Goal: Task Accomplishment & Management: Complete application form

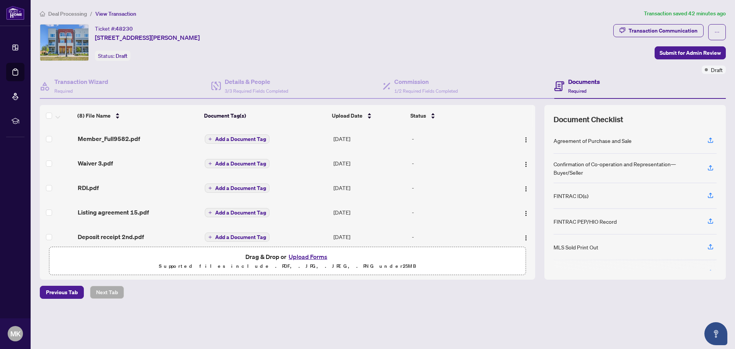
scroll to position [82, 0]
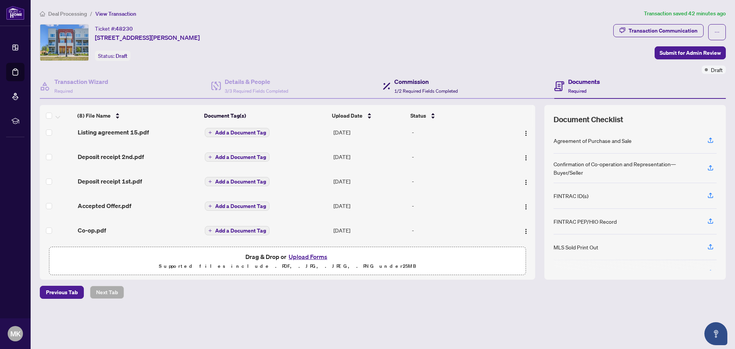
click at [401, 80] on h4 "Commission" at bounding box center [426, 81] width 64 height 9
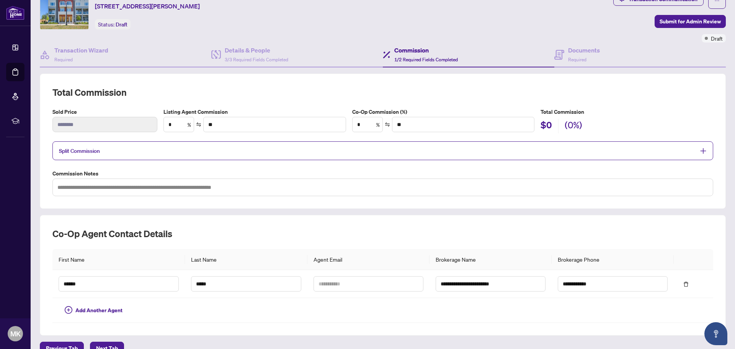
scroll to position [38, 0]
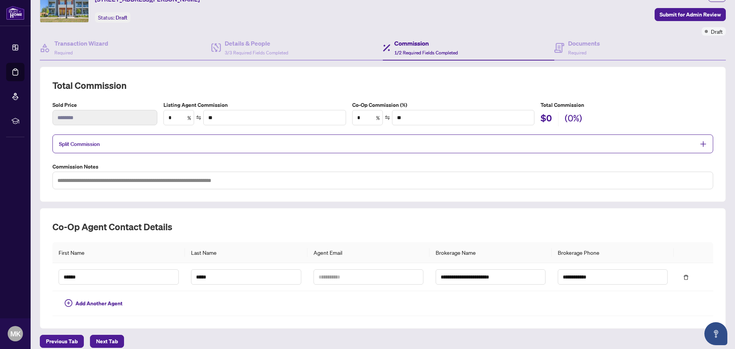
click at [215, 64] on div "**********" at bounding box center [383, 182] width 686 height 293
click at [369, 116] on input "*" at bounding box center [367, 117] width 30 height 15
type input "*"
type input "*******"
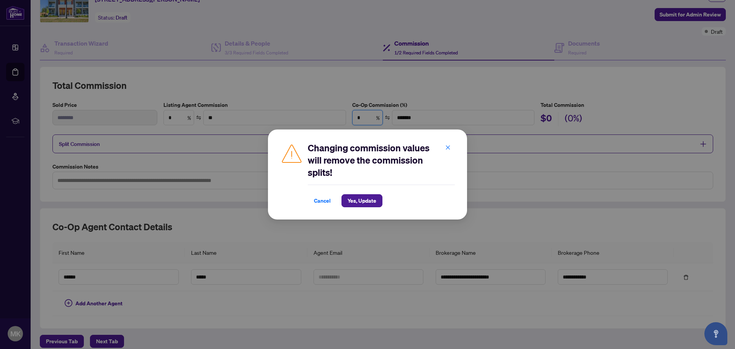
type input "*"
click at [369, 204] on span "Yes, Update" at bounding box center [361, 200] width 29 height 12
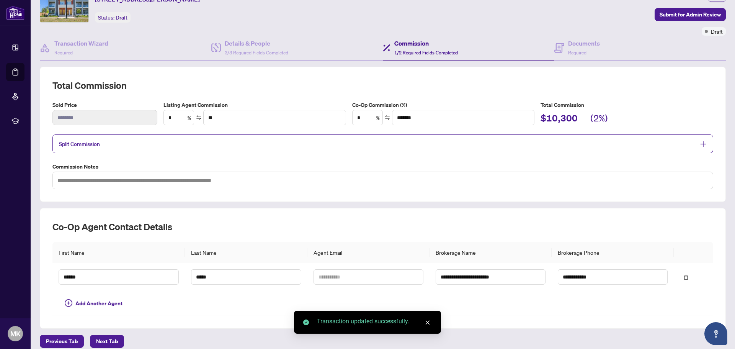
click at [490, 73] on div "Total Commission Sold Price ******** Listing Agent Commission * % ** Co-Op Comm…" at bounding box center [383, 134] width 686 height 135
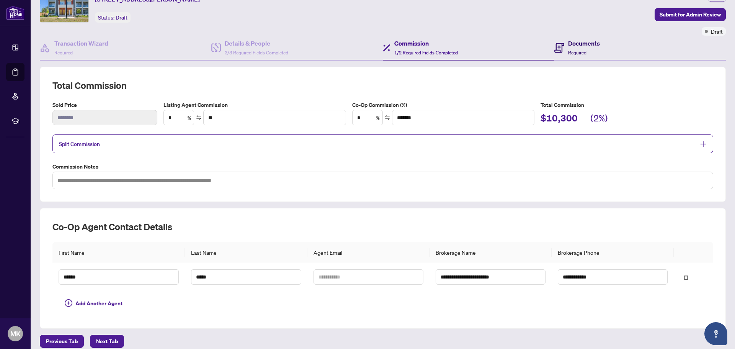
click at [568, 47] on h4 "Documents" at bounding box center [584, 43] width 32 height 9
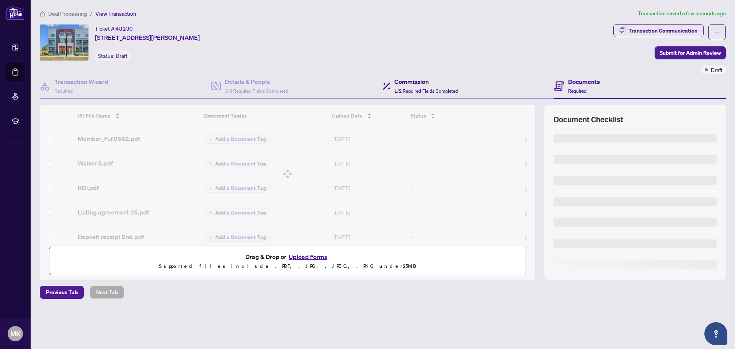
click at [450, 78] on h4 "Commission" at bounding box center [426, 81] width 64 height 9
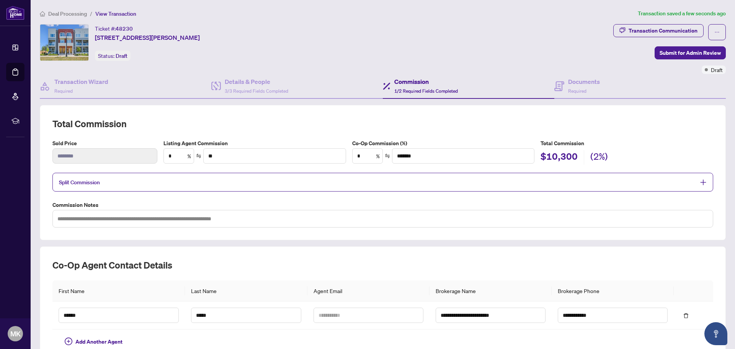
scroll to position [72, 0]
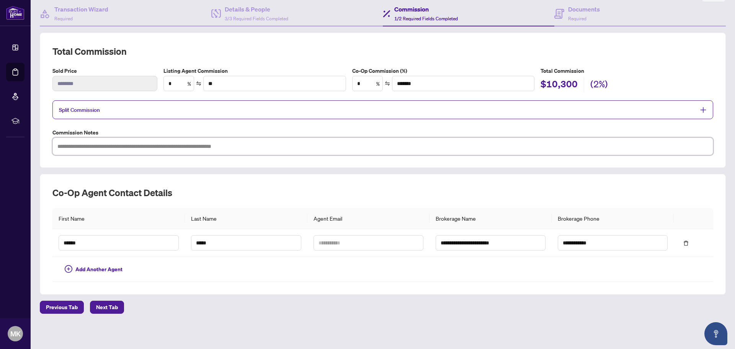
click at [179, 145] on textarea at bounding box center [382, 146] width 660 height 18
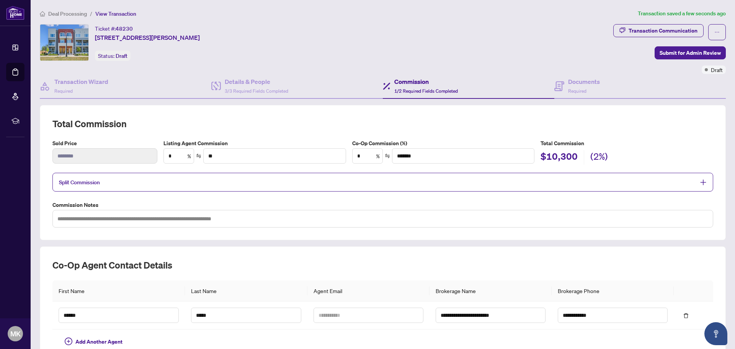
click at [258, 112] on div "Total Commission Sold Price ******** Listing Agent Commission * % ** Co-Op Comm…" at bounding box center [383, 172] width 686 height 135
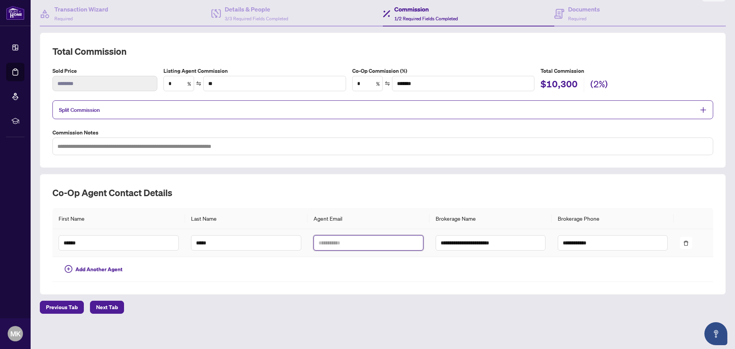
click at [324, 249] on input "text" at bounding box center [368, 242] width 110 height 15
type input "**********"
drag, startPoint x: 358, startPoint y: 243, endPoint x: 284, endPoint y: 245, distance: 74.2
click at [284, 245] on tr "**********" at bounding box center [382, 243] width 660 height 28
click at [380, 190] on h2 "Co-op Agent Contact Details" at bounding box center [382, 192] width 660 height 12
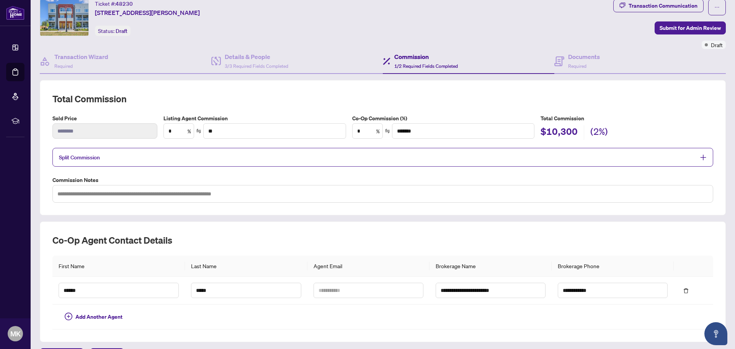
scroll to position [0, 0]
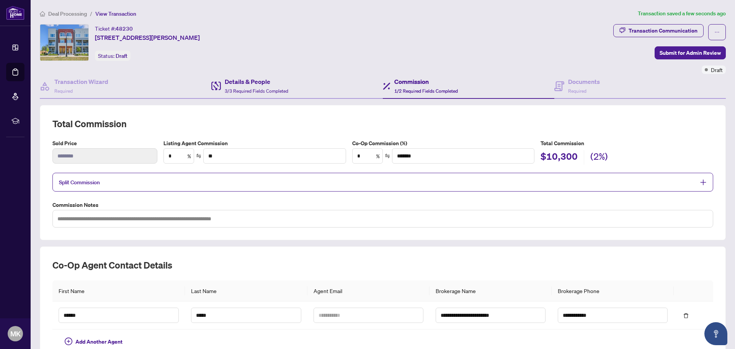
click at [300, 85] on div "Details & People 3/3 Required Fields Completed" at bounding box center [296, 86] width 171 height 25
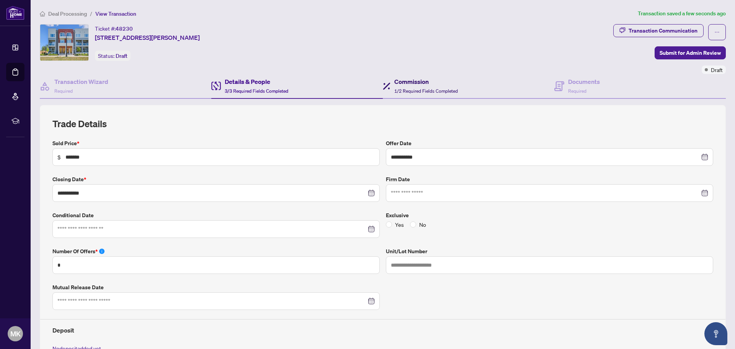
click at [407, 95] on div "Commission 1/2 Required Fields Completed" at bounding box center [426, 86] width 64 height 18
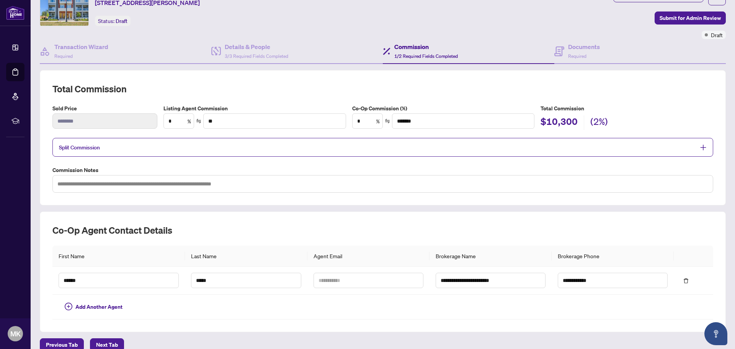
scroll to position [47, 0]
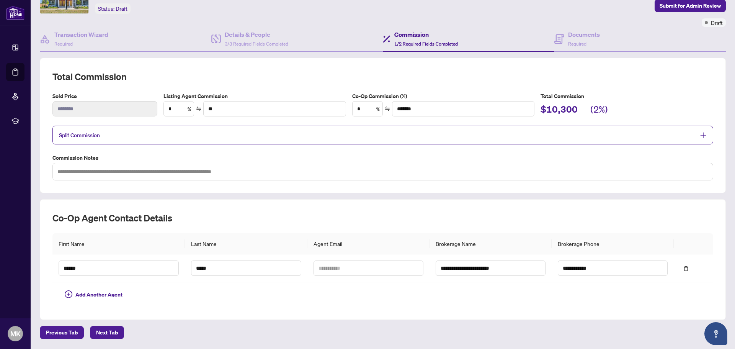
click at [285, 189] on div "Total Commission Sold Price ******** Listing Agent Commission * % ** Co-Op Comm…" at bounding box center [383, 125] width 686 height 135
click at [148, 134] on span "Split Commission" at bounding box center [377, 134] width 636 height 9
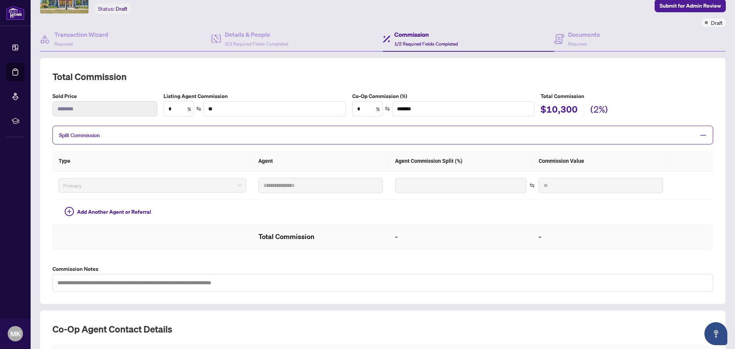
click at [373, 243] on td "Total Commission" at bounding box center [320, 236] width 137 height 25
click at [389, 230] on td "-" at bounding box center [460, 236] width 143 height 25
click at [153, 187] on span "Primary" at bounding box center [152, 184] width 178 height 11
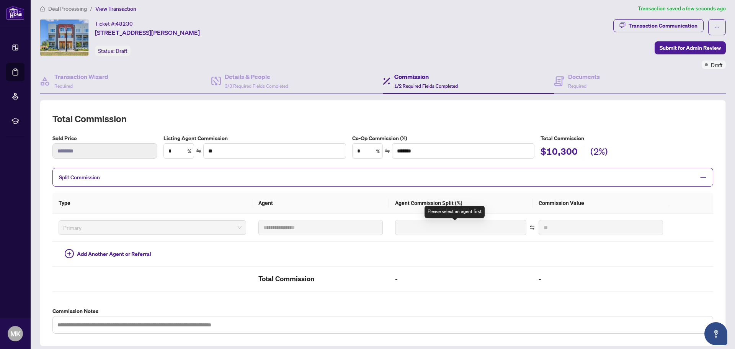
scroll to position [0, 0]
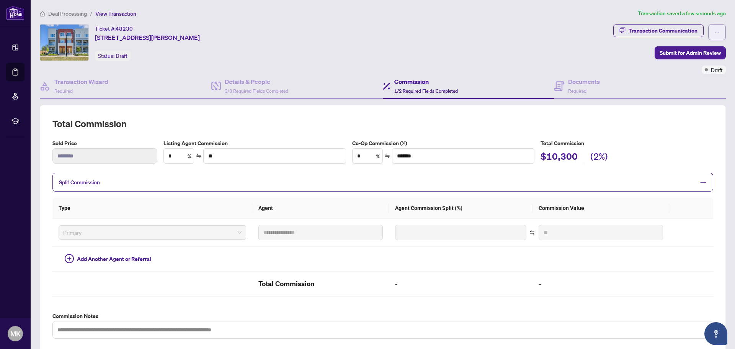
click at [708, 33] on button "button" at bounding box center [717, 32] width 18 height 16
click at [708, 32] on button "button" at bounding box center [717, 32] width 18 height 16
click at [116, 184] on span "Split Commission" at bounding box center [377, 182] width 636 height 9
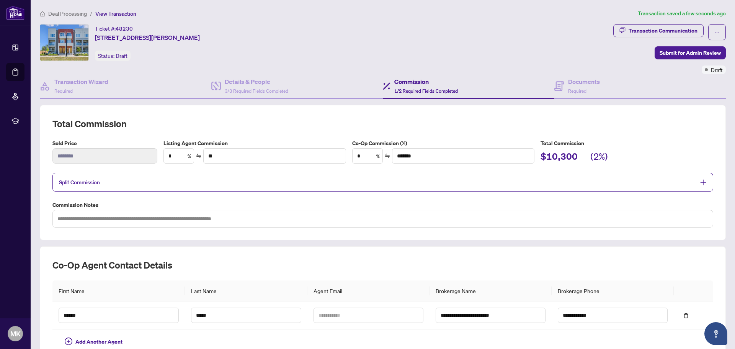
click at [116, 184] on span "Split Commission" at bounding box center [377, 182] width 636 height 9
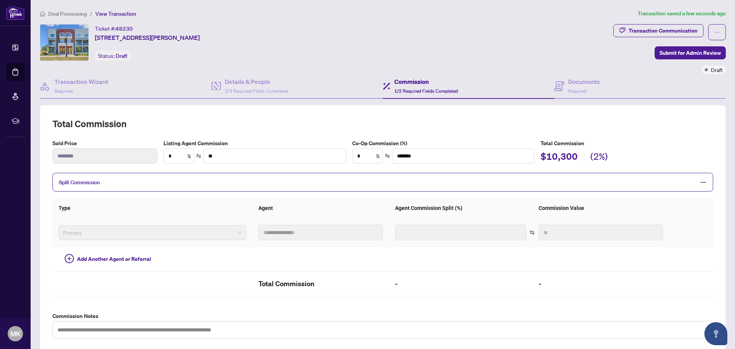
click at [99, 228] on span "Primary" at bounding box center [152, 231] width 178 height 11
click at [106, 261] on span "Add Another Agent or Referral" at bounding box center [114, 258] width 74 height 8
type input "*"
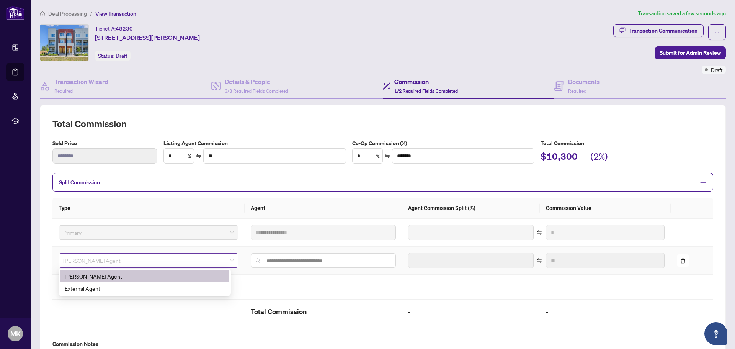
click at [174, 260] on span "RAHR Agent" at bounding box center [148, 259] width 171 height 11
click at [91, 292] on div "External Agent" at bounding box center [144, 288] width 169 height 12
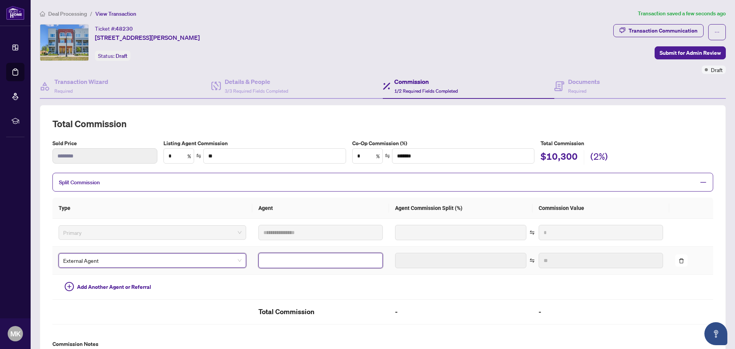
click at [269, 258] on input "text" at bounding box center [320, 260] width 124 height 15
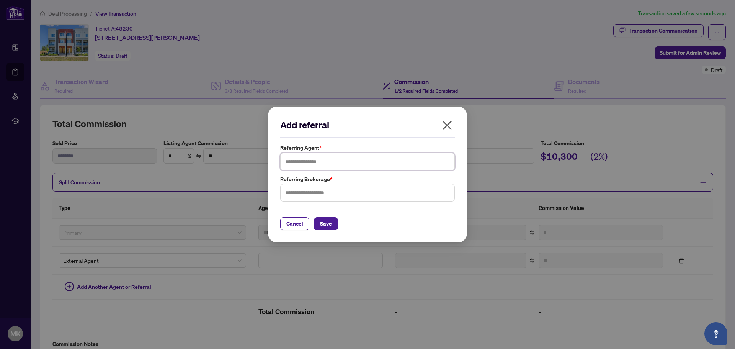
click at [318, 158] on input "text" at bounding box center [367, 162] width 174 height 18
click at [285, 226] on button "Cancel" at bounding box center [294, 223] width 29 height 13
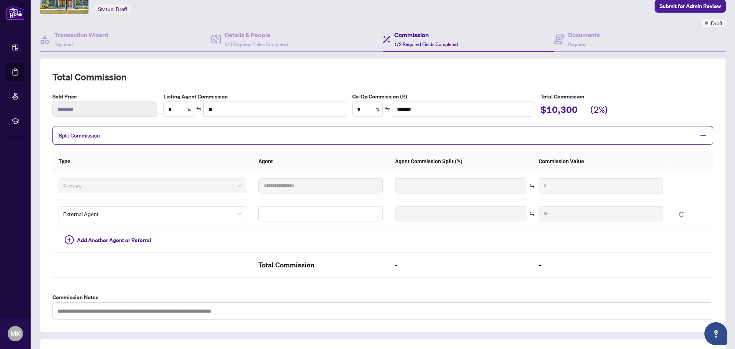
scroll to position [38, 0]
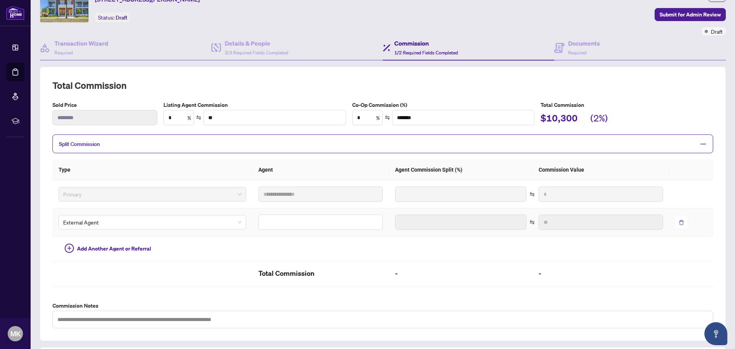
click at [675, 226] on button "button" at bounding box center [681, 222] width 12 height 12
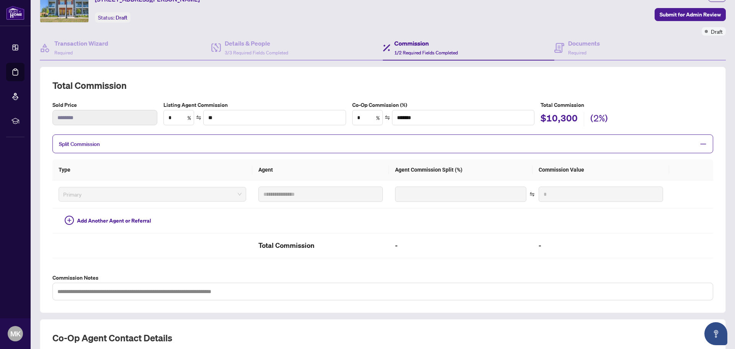
click at [41, 246] on div "**********" at bounding box center [383, 190] width 686 height 246
click at [226, 143] on span "Split Commission" at bounding box center [377, 143] width 636 height 9
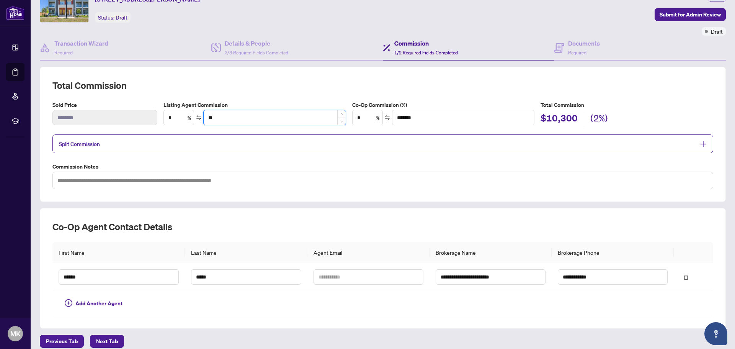
click at [220, 121] on input "**" at bounding box center [275, 117] width 142 height 15
click at [183, 118] on input "*" at bounding box center [179, 117] width 30 height 15
type input "**"
type input "*******"
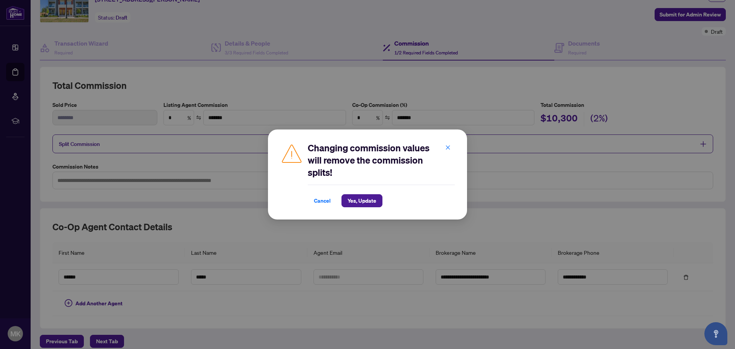
click at [376, 193] on div "Cancel Yes, Update" at bounding box center [381, 195] width 147 height 23
click at [375, 200] on span "Yes, Update" at bounding box center [361, 200] width 29 height 12
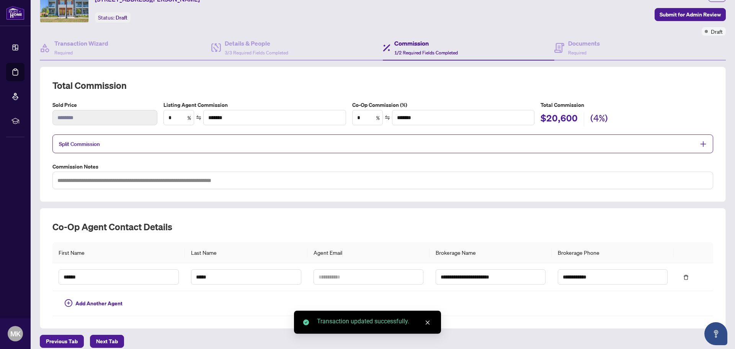
click at [616, 117] on div "$20,600 (4%)" at bounding box center [626, 119] width 173 height 15
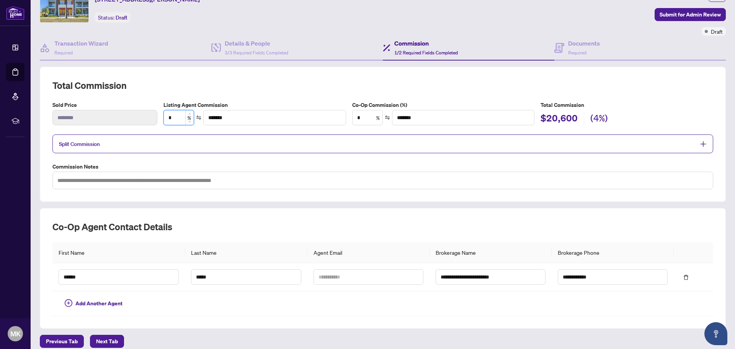
click at [175, 120] on input "*" at bounding box center [179, 117] width 30 height 15
type input "*"
type input "**"
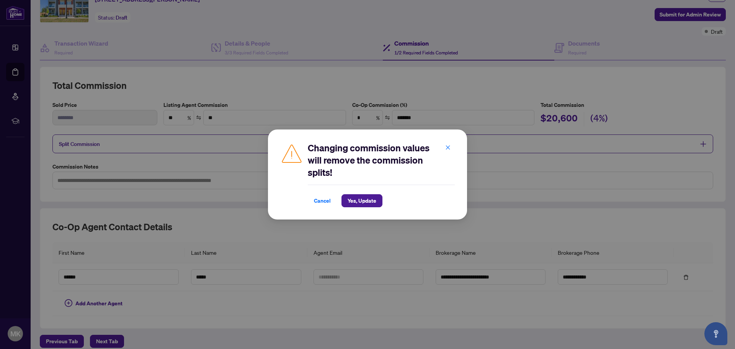
type input "*"
click at [354, 202] on span "Yes, Update" at bounding box center [361, 200] width 29 height 12
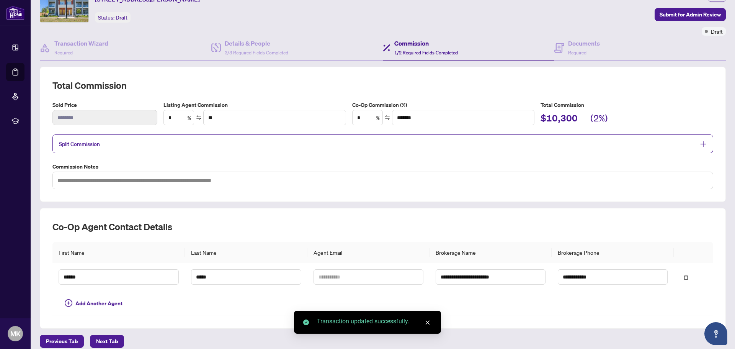
click at [273, 98] on div "**********" at bounding box center [382, 134] width 660 height 110
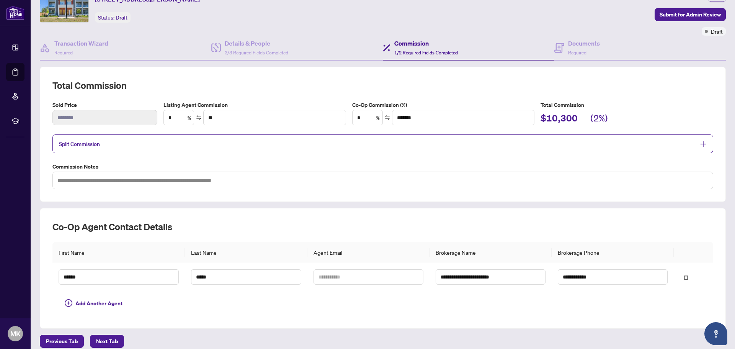
click at [295, 74] on div "**********" at bounding box center [383, 134] width 686 height 135
click at [568, 49] on div "Documents Required" at bounding box center [584, 48] width 32 height 18
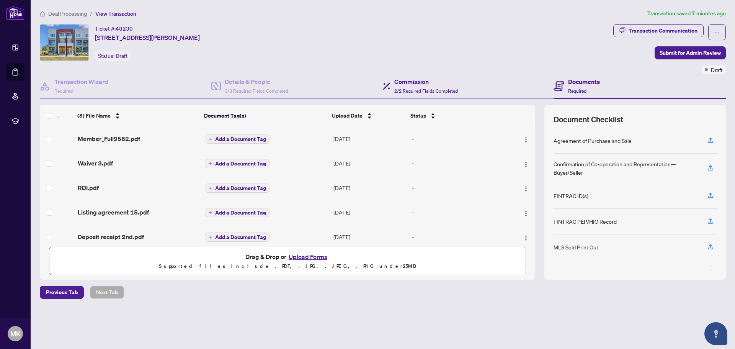
click at [480, 77] on div "Commission 2/2 Required Fields Completed" at bounding box center [468, 86] width 171 height 25
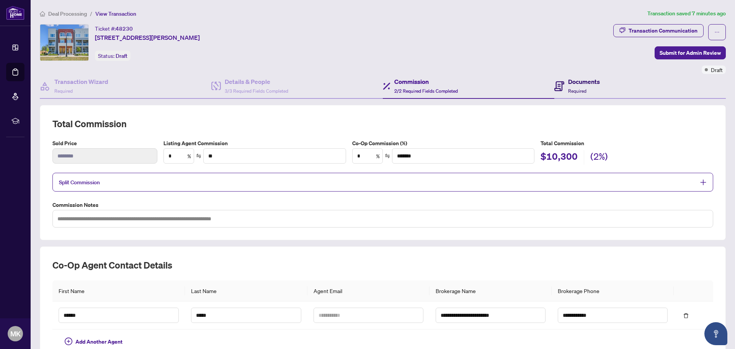
click at [568, 81] on h4 "Documents" at bounding box center [584, 81] width 32 height 9
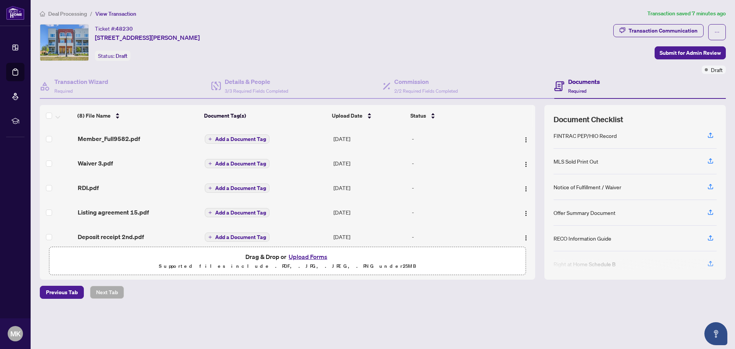
scroll to position [95, 0]
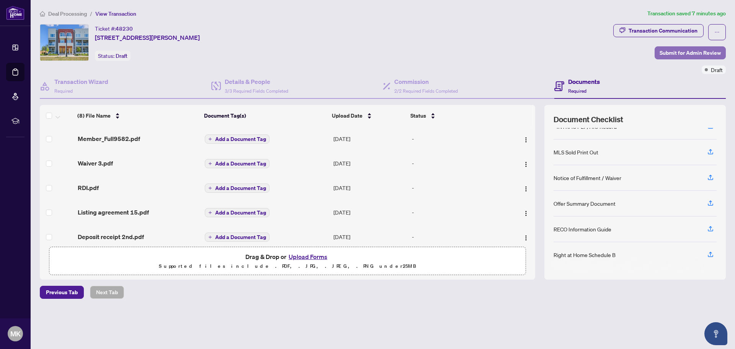
click at [678, 51] on span "Submit for Admin Review" at bounding box center [689, 53] width 61 height 12
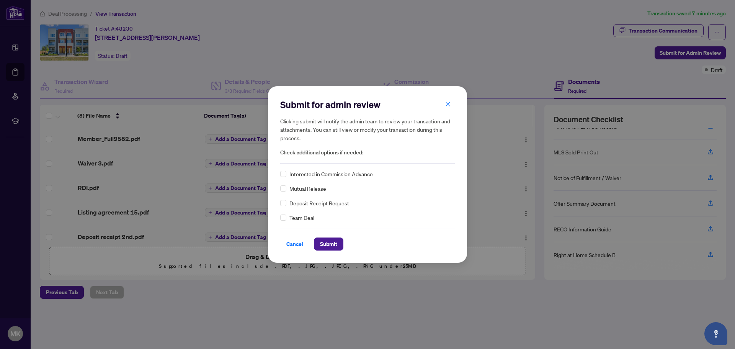
click at [449, 112] on div "Submit for admin review Clicking submit will notify the admin team to review yo…" at bounding box center [367, 130] width 174 height 65
click at [449, 96] on div "Submit for admin review Clicking submit will notify the admin team to review yo…" at bounding box center [367, 174] width 199 height 176
click at [448, 99] on span "button" at bounding box center [447, 104] width 5 height 12
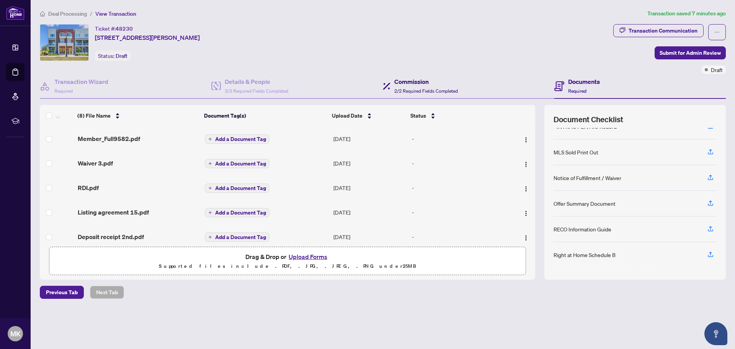
click at [437, 87] on div "Commission 2/2 Required Fields Completed" at bounding box center [426, 86] width 64 height 18
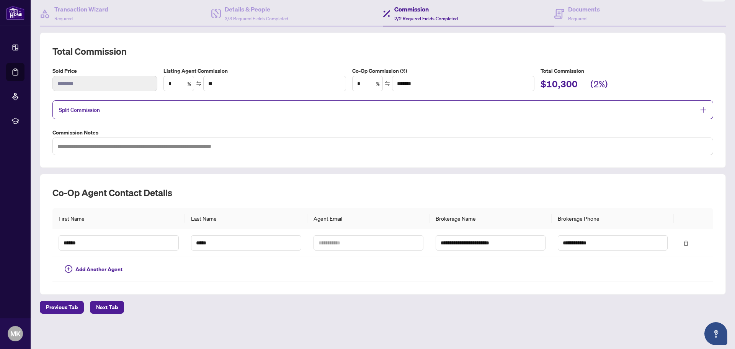
scroll to position [34, 0]
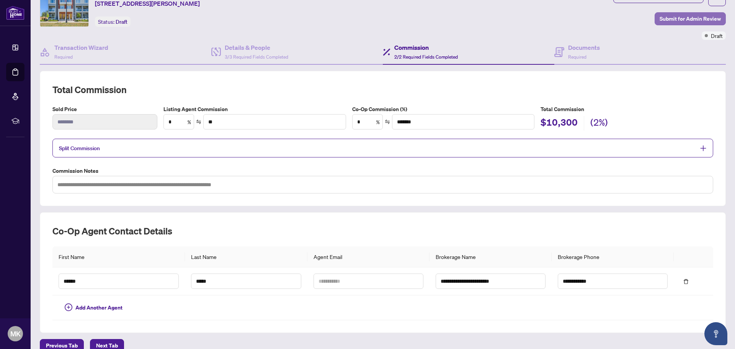
click at [660, 16] on span "Submit for Admin Review" at bounding box center [689, 19] width 61 height 12
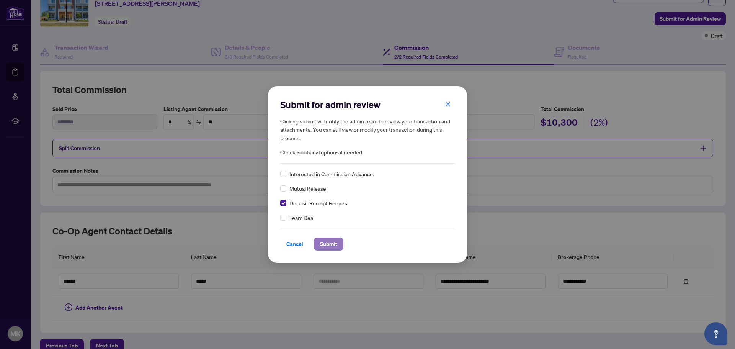
click at [329, 246] on span "Submit" at bounding box center [328, 244] width 17 height 12
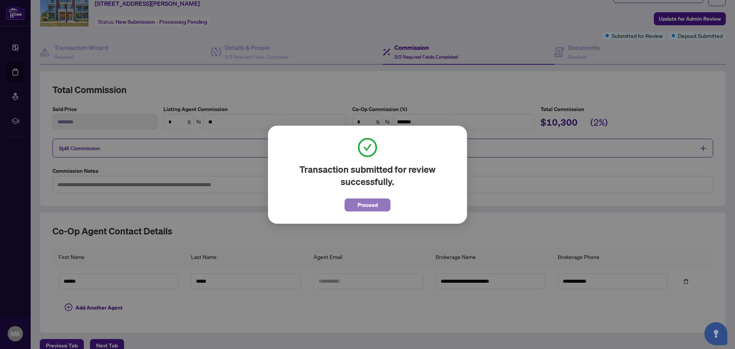
click at [354, 208] on button "Proceed" at bounding box center [367, 204] width 46 height 13
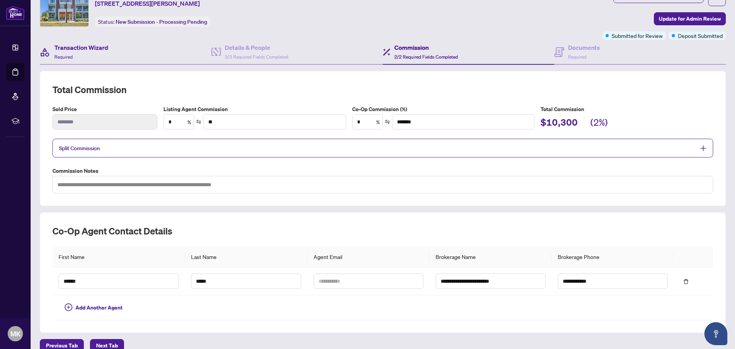
click at [85, 41] on div "Transaction Wizard Required" at bounding box center [125, 52] width 171 height 25
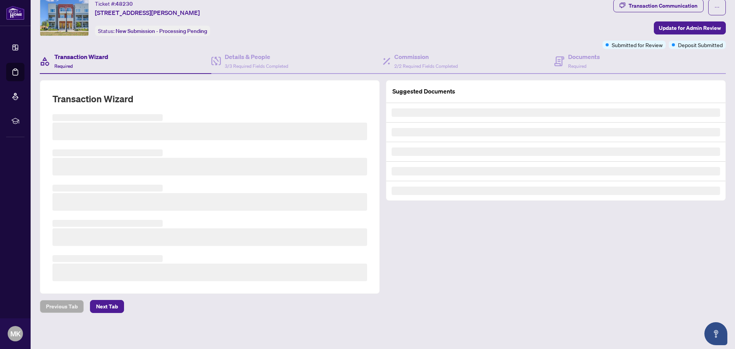
scroll to position [24, 0]
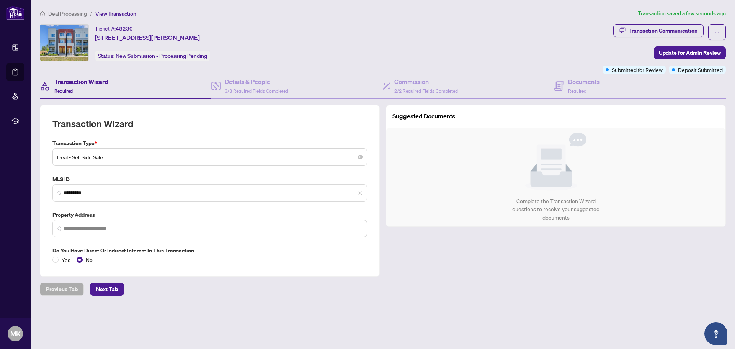
type input "**********"
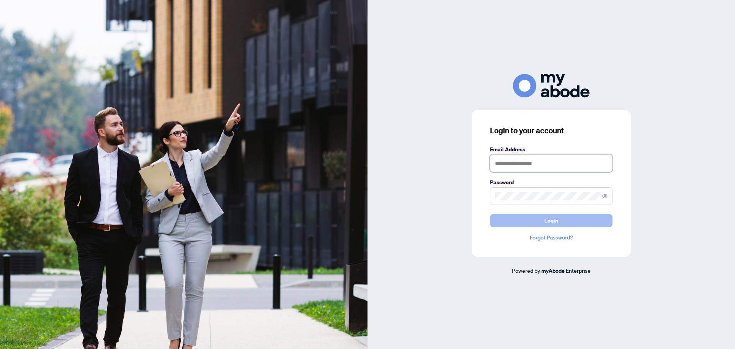
type input "**********"
click at [523, 219] on button "Login" at bounding box center [551, 220] width 122 height 13
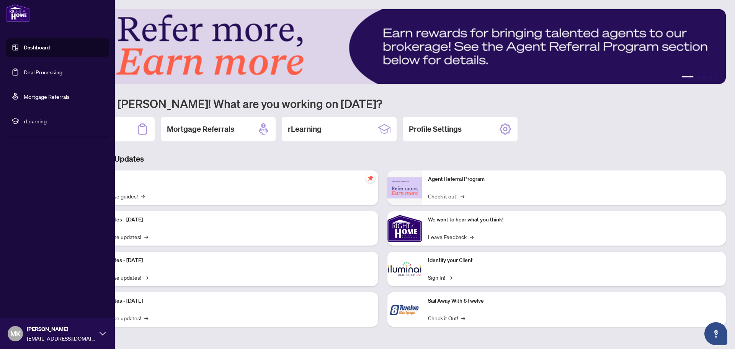
click at [32, 68] on link "Deal Processing" at bounding box center [43, 71] width 39 height 7
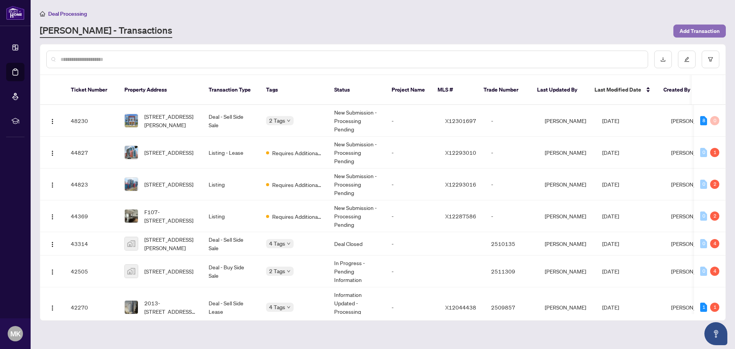
click at [696, 28] on span "Add Transaction" at bounding box center [699, 31] width 40 height 12
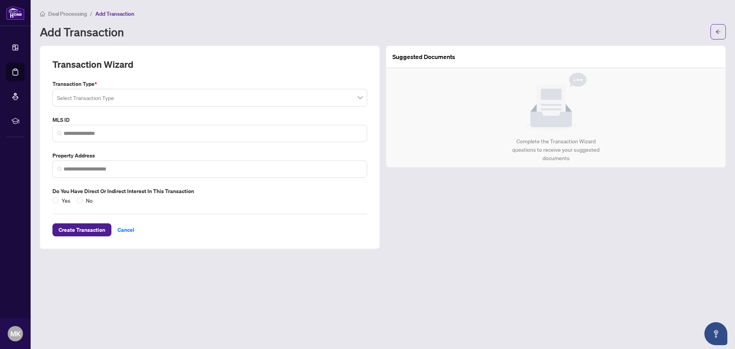
click at [123, 104] on input "search" at bounding box center [206, 98] width 298 height 17
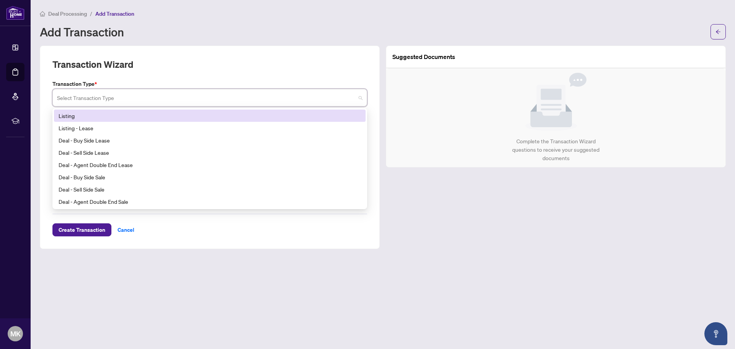
click at [94, 116] on div "Listing" at bounding box center [210, 115] width 302 height 8
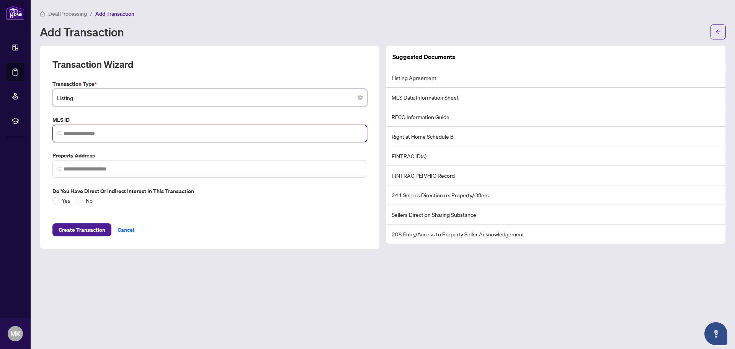
click at [99, 131] on input "search" at bounding box center [213, 133] width 298 height 8
paste input "*********"
type input "*********"
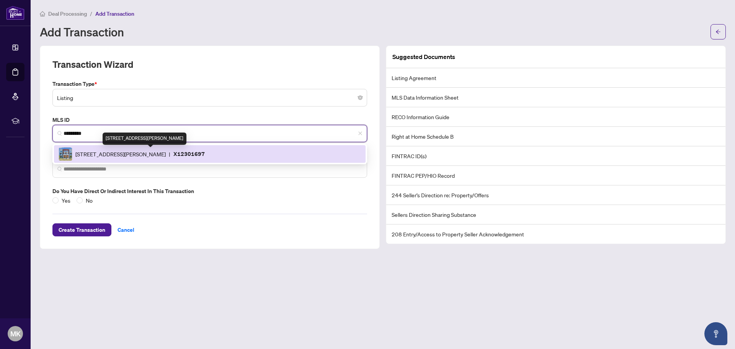
click at [102, 154] on span "1570 Fischer-Hallman Rd, Kitchener, Ontario N2R 0R7, Canada" at bounding box center [120, 154] width 90 height 8
type input "**********"
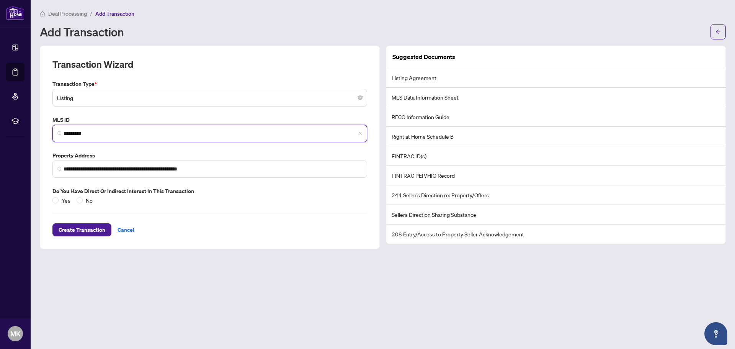
type input "*********"
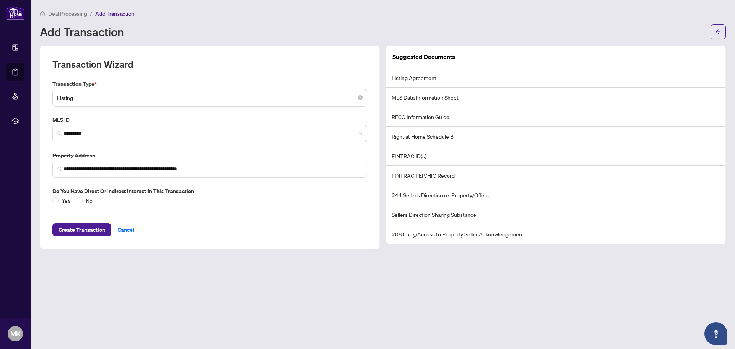
click at [78, 205] on div "Create Transaction Cancel" at bounding box center [209, 220] width 314 height 32
click at [82, 228] on span "Create Transaction" at bounding box center [82, 229] width 47 height 12
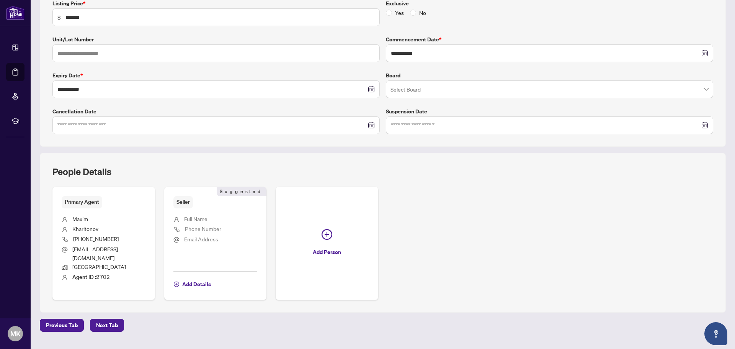
scroll to position [150, 0]
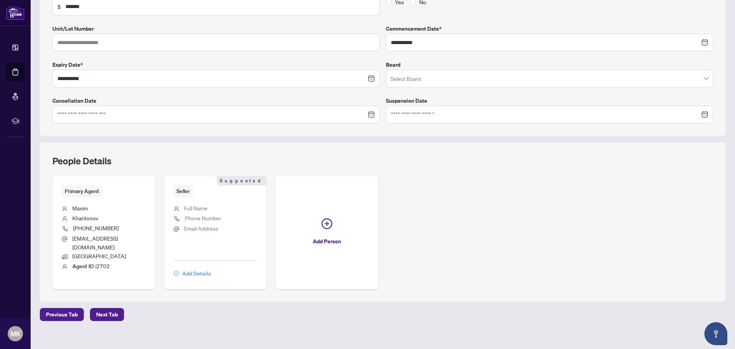
click at [188, 267] on span "Add Details" at bounding box center [196, 273] width 29 height 12
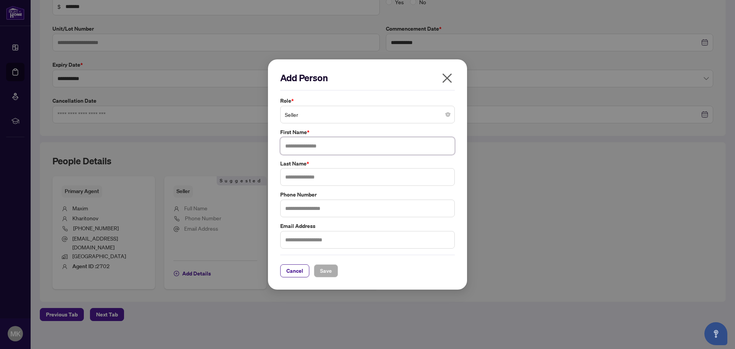
click at [315, 145] on input "text" at bounding box center [367, 146] width 174 height 18
type input "*********"
click at [322, 170] on input "text" at bounding box center [367, 177] width 174 height 18
type input "**********"
click at [329, 271] on span "Save" at bounding box center [326, 270] width 12 height 12
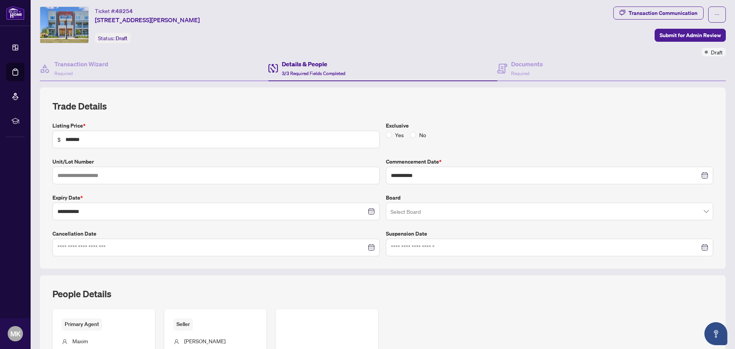
scroll to position [0, 0]
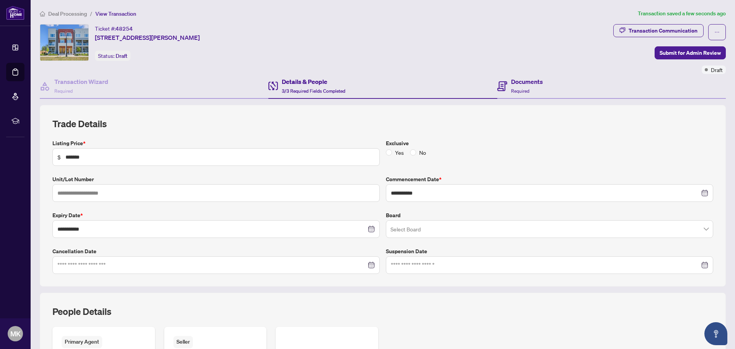
click at [547, 77] on div "Documents Required" at bounding box center [611, 86] width 228 height 25
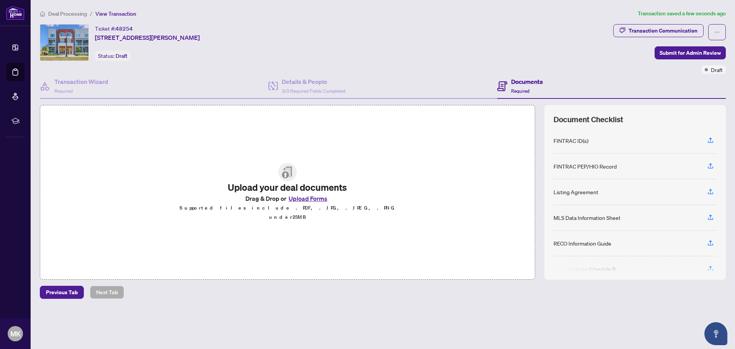
click at [315, 201] on button "Upload Forms" at bounding box center [307, 198] width 43 height 10
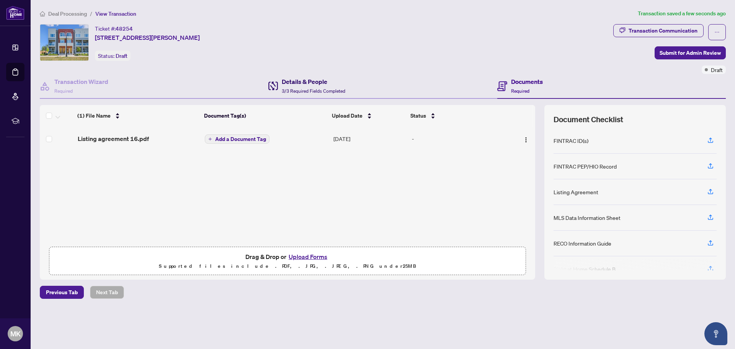
click at [281, 83] on div "Details & People 3/3 Required Fields Completed" at bounding box center [306, 86] width 77 height 18
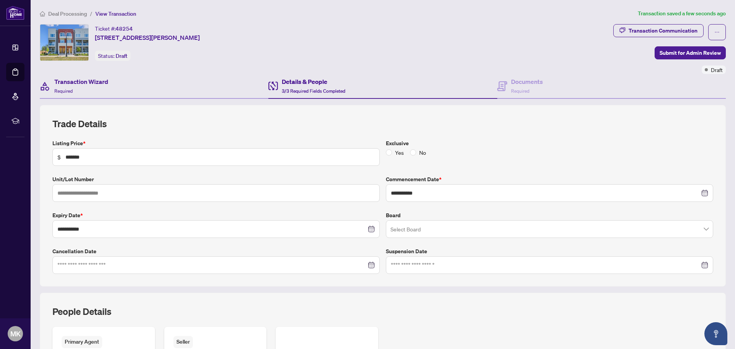
click at [158, 90] on div "Transaction Wizard Required" at bounding box center [154, 86] width 228 height 25
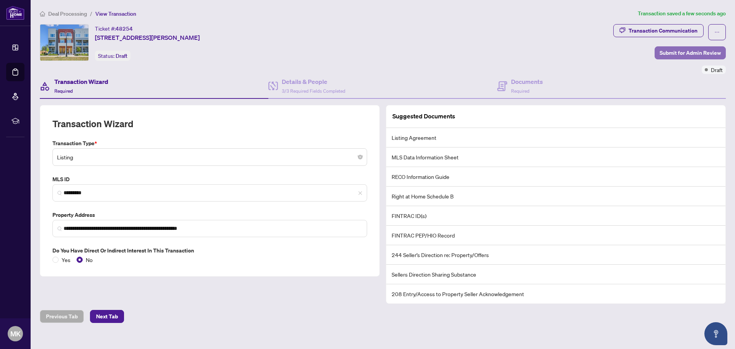
click at [675, 48] on span "Submit for Admin Review" at bounding box center [689, 53] width 61 height 12
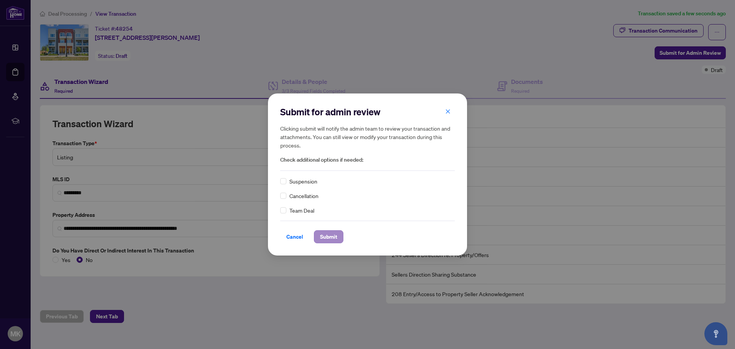
drag, startPoint x: 339, startPoint y: 228, endPoint x: 339, endPoint y: 235, distance: 6.5
click at [339, 235] on div "Cancel Submit" at bounding box center [367, 231] width 174 height 23
click at [338, 236] on button "Submit" at bounding box center [328, 236] width 29 height 13
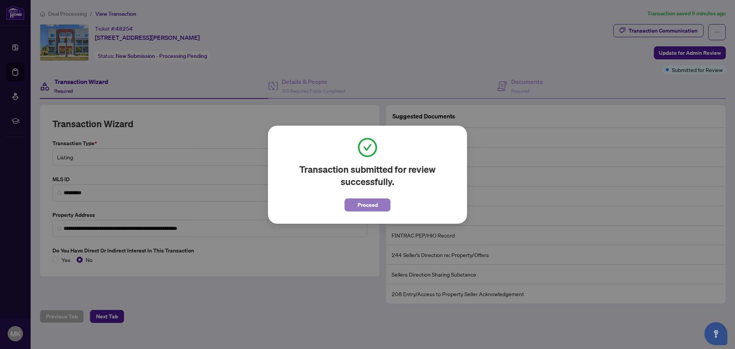
click at [372, 205] on span "Proceed" at bounding box center [367, 205] width 20 height 12
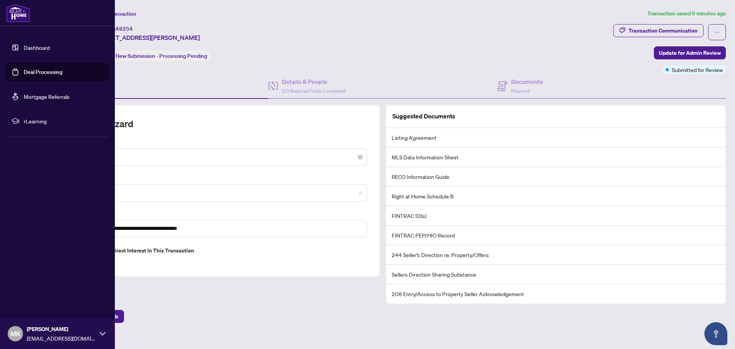
click at [42, 68] on link "Deal Processing" at bounding box center [43, 71] width 39 height 7
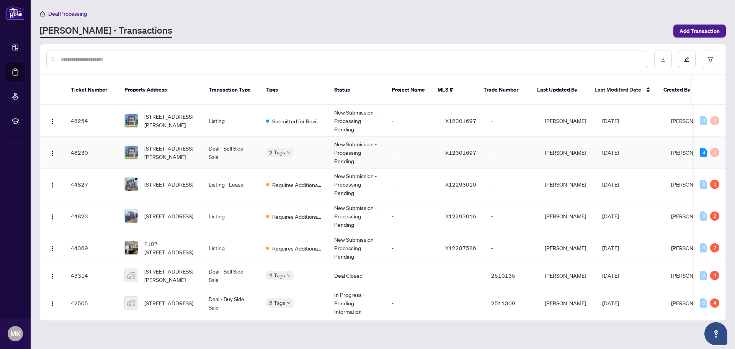
click at [204, 139] on td "Deal - Sell Side Sale" at bounding box center [230, 153] width 57 height 32
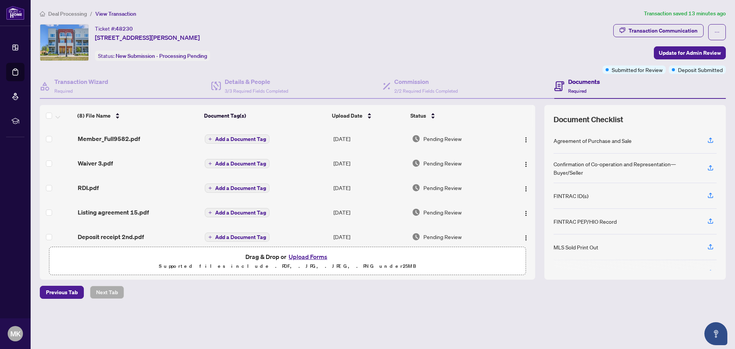
click at [315, 256] on button "Upload Forms" at bounding box center [307, 256] width 43 height 10
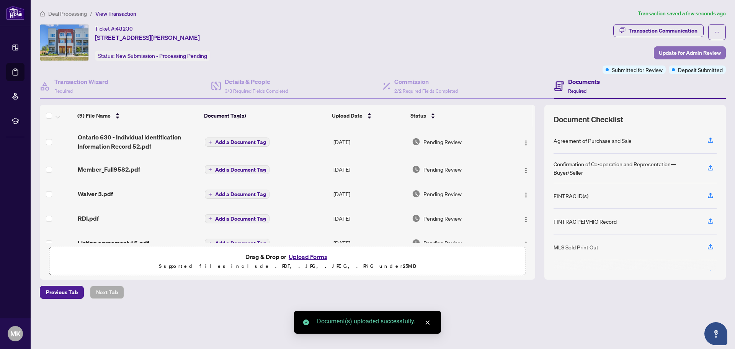
click at [681, 47] on span "Update for Admin Review" at bounding box center [689, 53] width 62 height 12
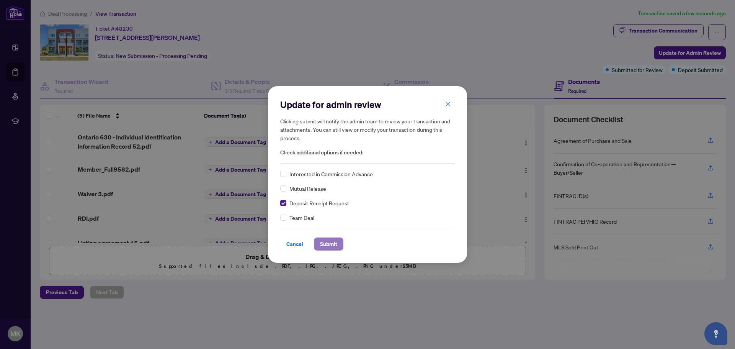
click at [327, 250] on button "Submit" at bounding box center [328, 243] width 29 height 13
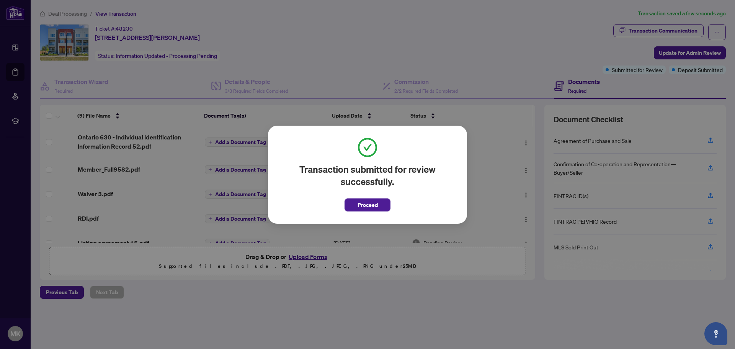
click at [382, 196] on span "Proceed" at bounding box center [367, 203] width 46 height 18
click at [384, 209] on button "Proceed" at bounding box center [367, 204] width 46 height 13
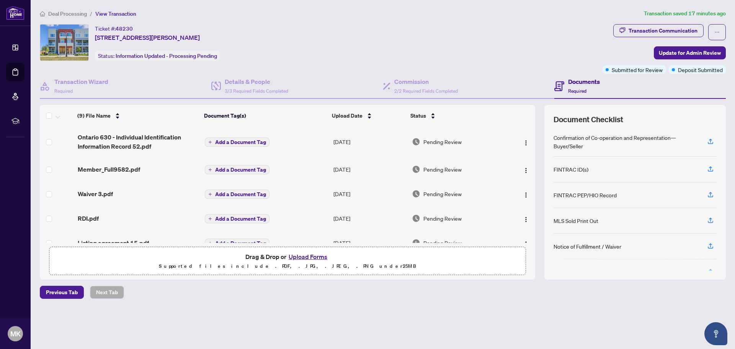
scroll to position [38, 0]
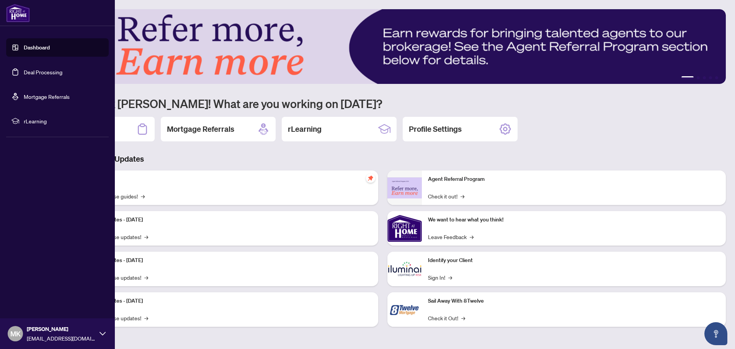
click at [25, 72] on link "Deal Processing" at bounding box center [43, 71] width 39 height 7
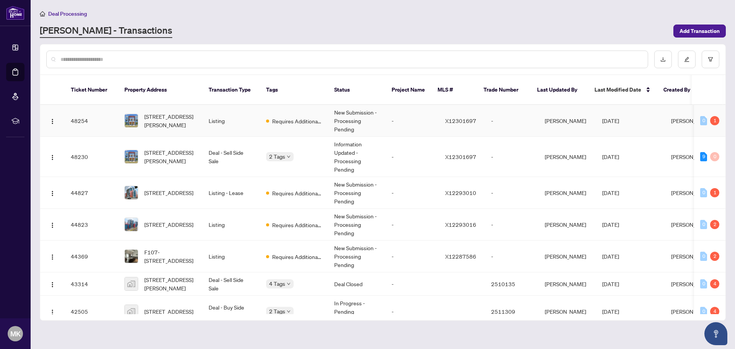
click at [231, 114] on td "Listing" at bounding box center [230, 121] width 57 height 32
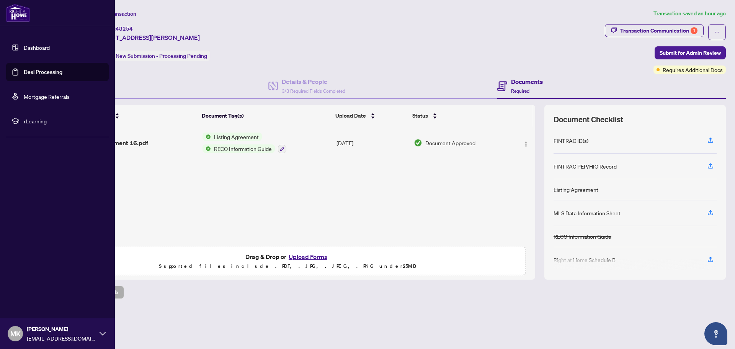
click at [38, 68] on link "Deal Processing" at bounding box center [43, 71] width 39 height 7
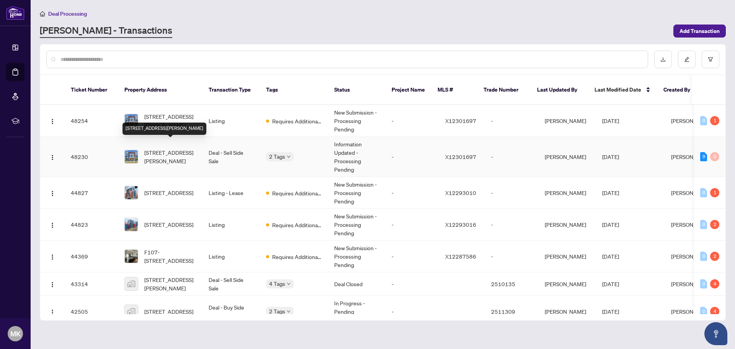
click at [191, 148] on span "1570 Fischer-Hallman Rd, Kitchener, Ontario N2R 0R7, Canada" at bounding box center [170, 156] width 52 height 17
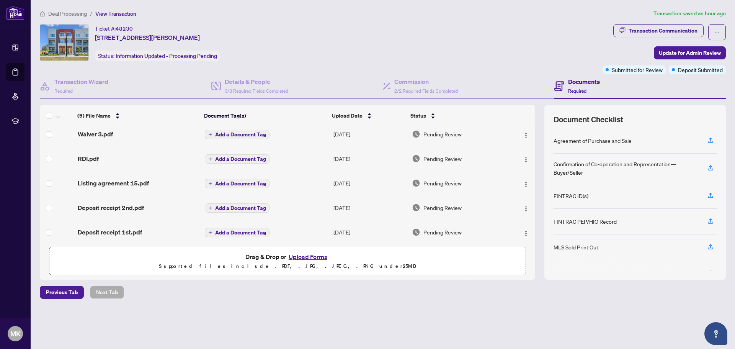
scroll to position [113, 0]
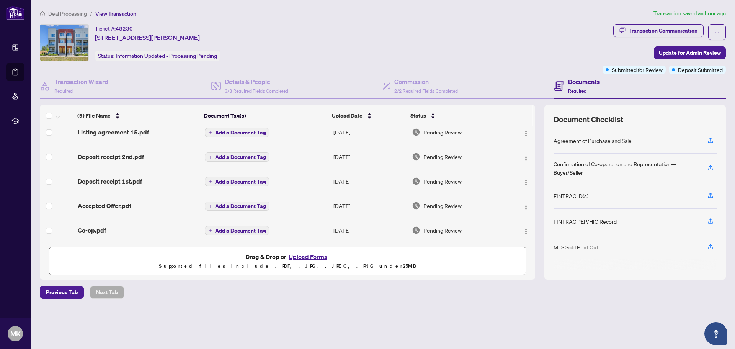
click at [305, 252] on button "Upload Forms" at bounding box center [307, 256] width 43 height 10
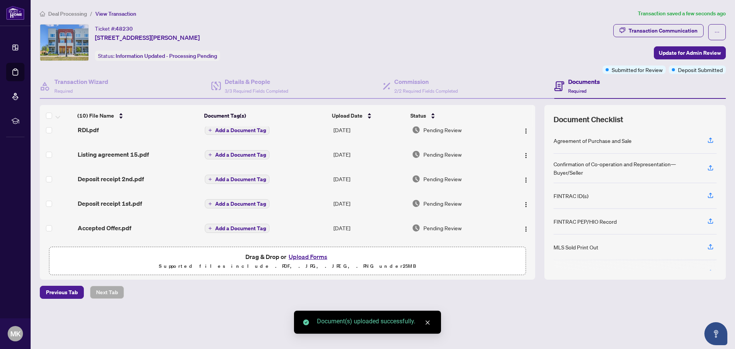
scroll to position [0, 0]
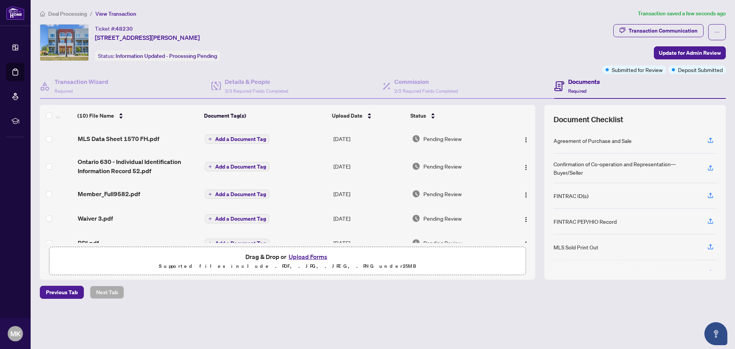
click at [169, 138] on div "MLS Data Sheet 1570 FH.pdf" at bounding box center [138, 138] width 121 height 9
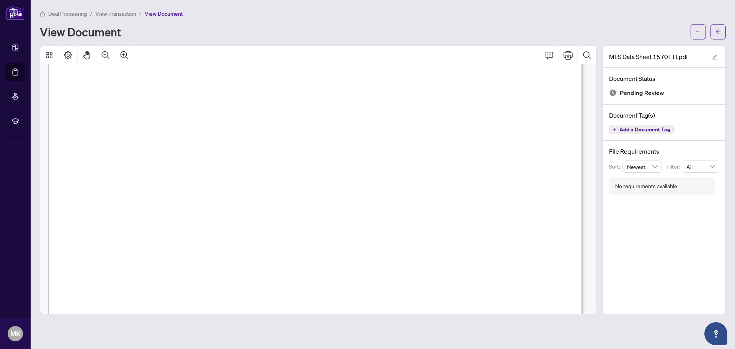
scroll to position [765, 0]
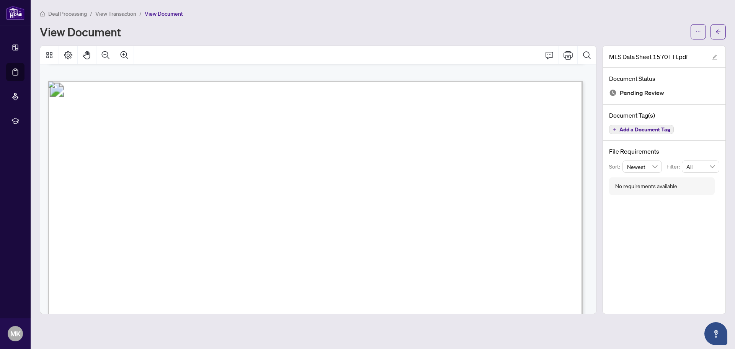
click at [121, 11] on span "View Transaction" at bounding box center [115, 13] width 41 height 7
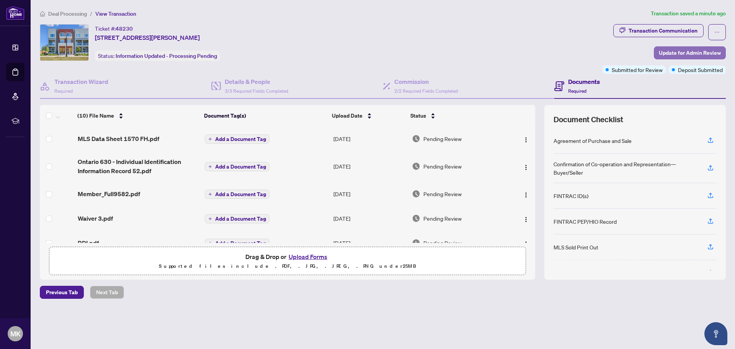
click at [677, 55] on span "Update for Admin Review" at bounding box center [689, 53] width 62 height 12
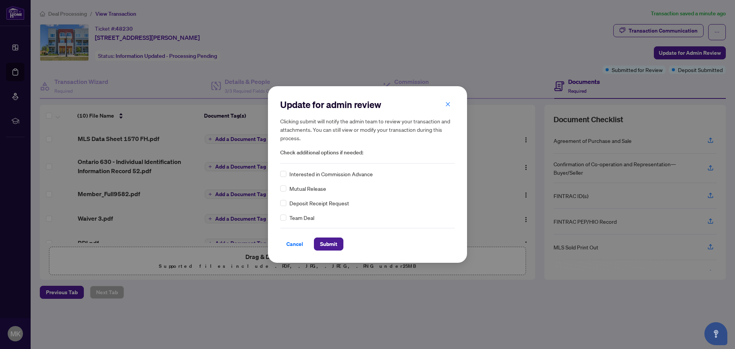
click at [277, 202] on div "Update for admin review Clicking submit will notify the admin team to review yo…" at bounding box center [367, 174] width 199 height 176
click at [329, 239] on span "Submit" at bounding box center [328, 244] width 17 height 12
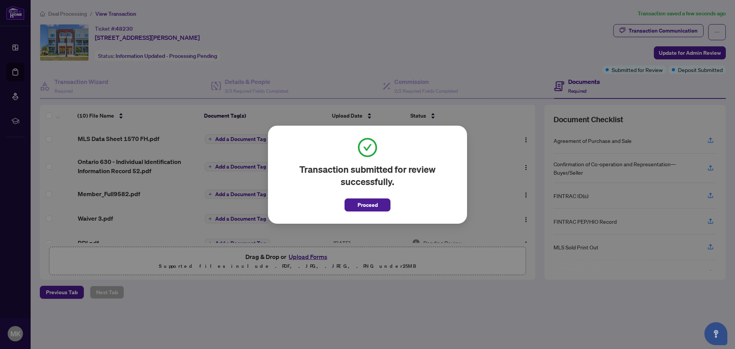
drag, startPoint x: 359, startPoint y: 210, endPoint x: 352, endPoint y: 207, distance: 7.0
click at [358, 210] on span "Proceed" at bounding box center [367, 205] width 20 height 12
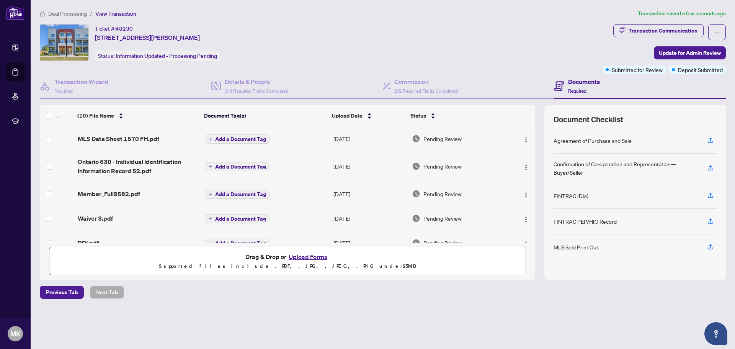
click at [68, 16] on span "Deal Processing" at bounding box center [67, 13] width 39 height 7
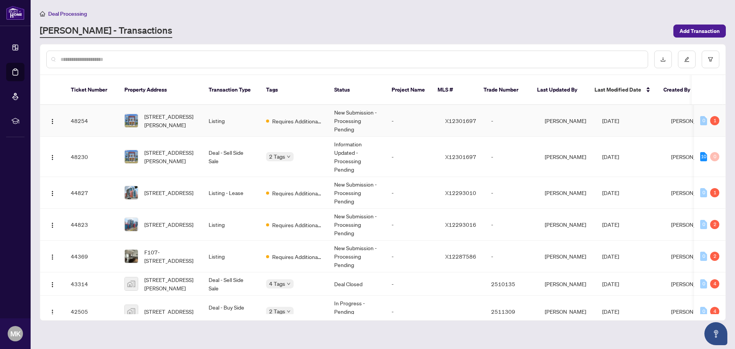
click at [230, 111] on td "Listing" at bounding box center [230, 121] width 57 height 32
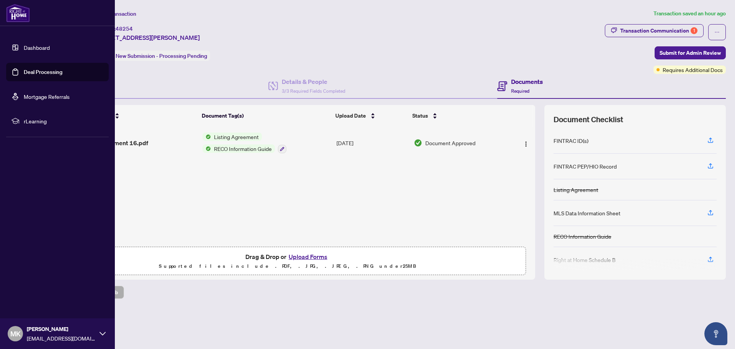
click at [29, 68] on link "Deal Processing" at bounding box center [43, 71] width 39 height 7
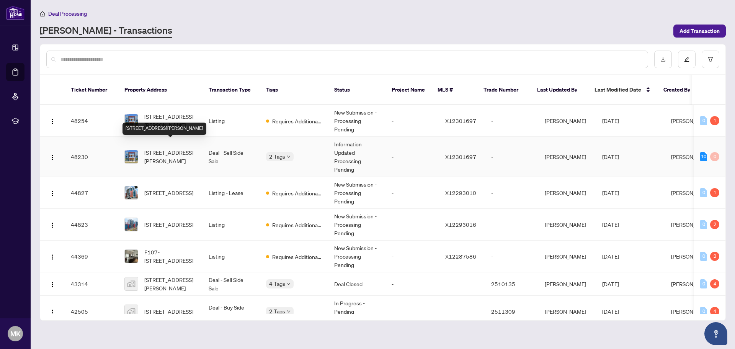
click at [195, 149] on span "1570 Fischer-Hallman Rd, Kitchener, Ontario N2R 0R7, Canada" at bounding box center [170, 156] width 52 height 17
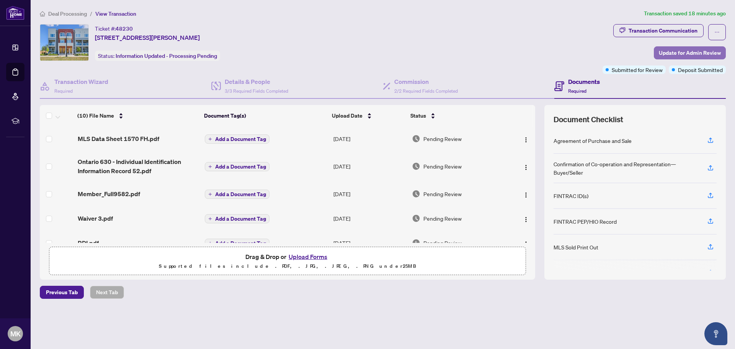
click at [668, 53] on span "Update for Admin Review" at bounding box center [689, 53] width 62 height 12
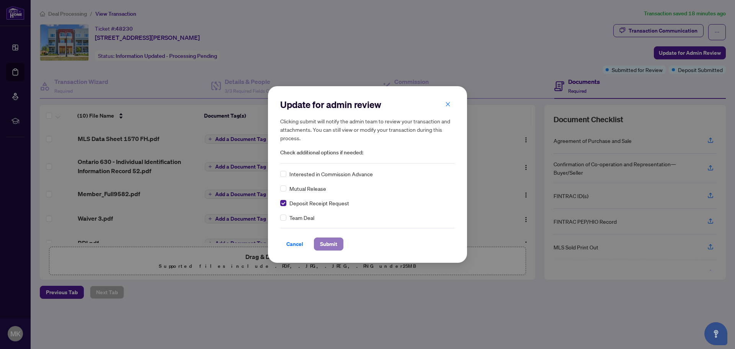
click at [328, 243] on span "Submit" at bounding box center [328, 244] width 17 height 12
